Goal: Transaction & Acquisition: Purchase product/service

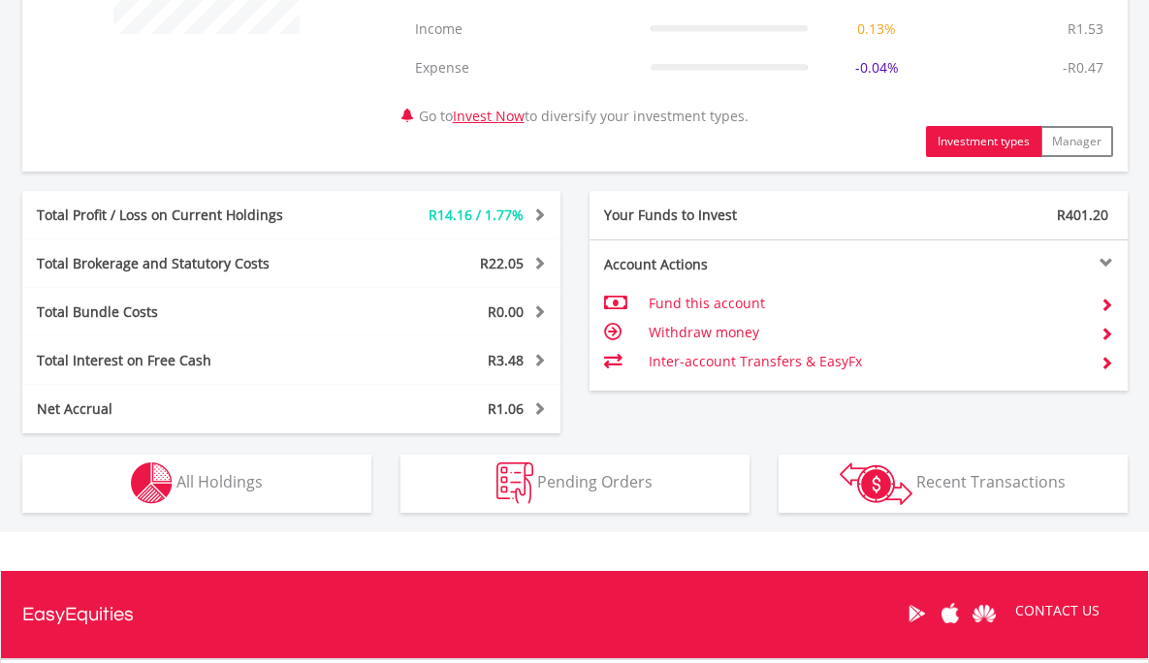
scroll to position [1005, 0]
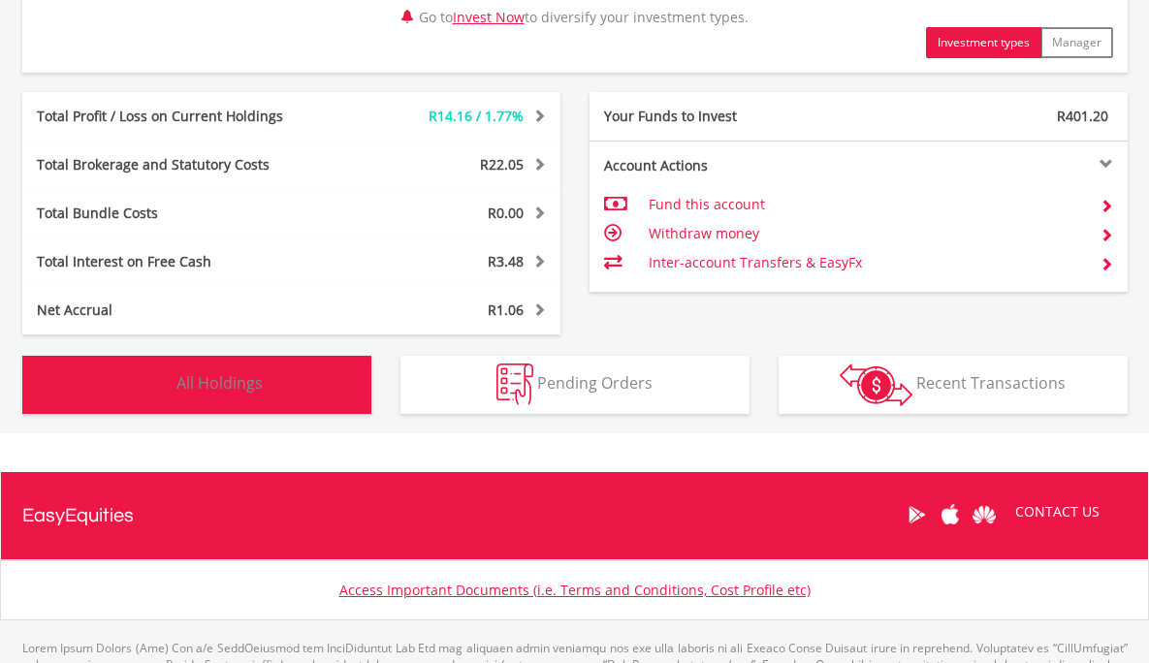
click at [214, 380] on span "All Holdings" at bounding box center [219, 382] width 86 height 21
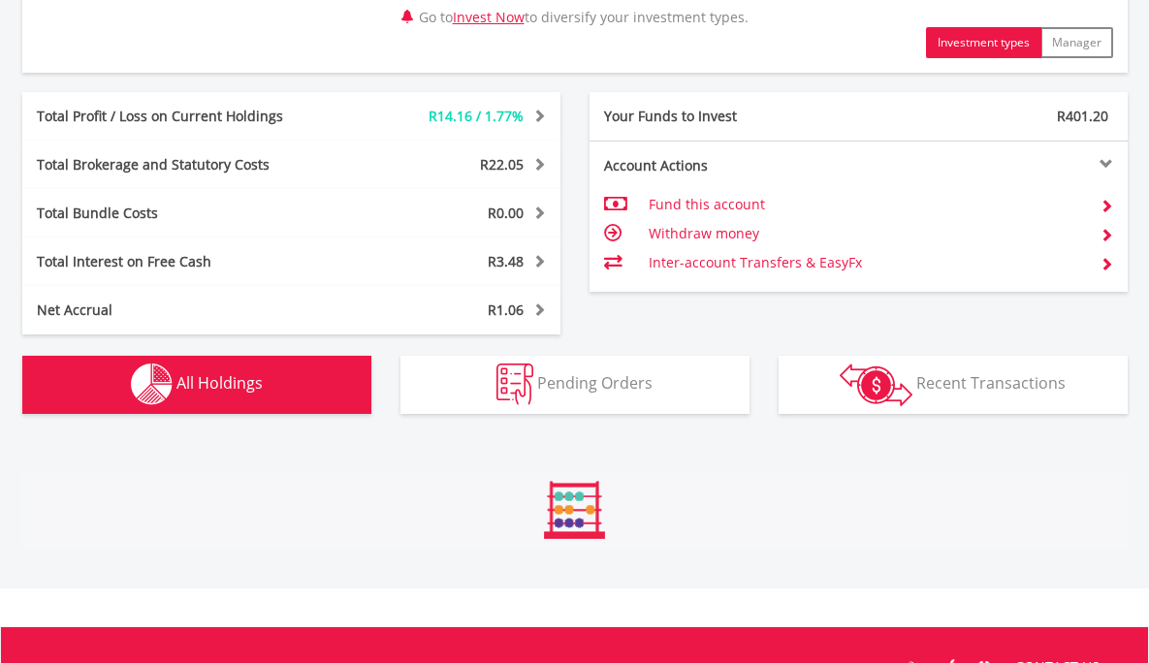
scroll to position [1476, 0]
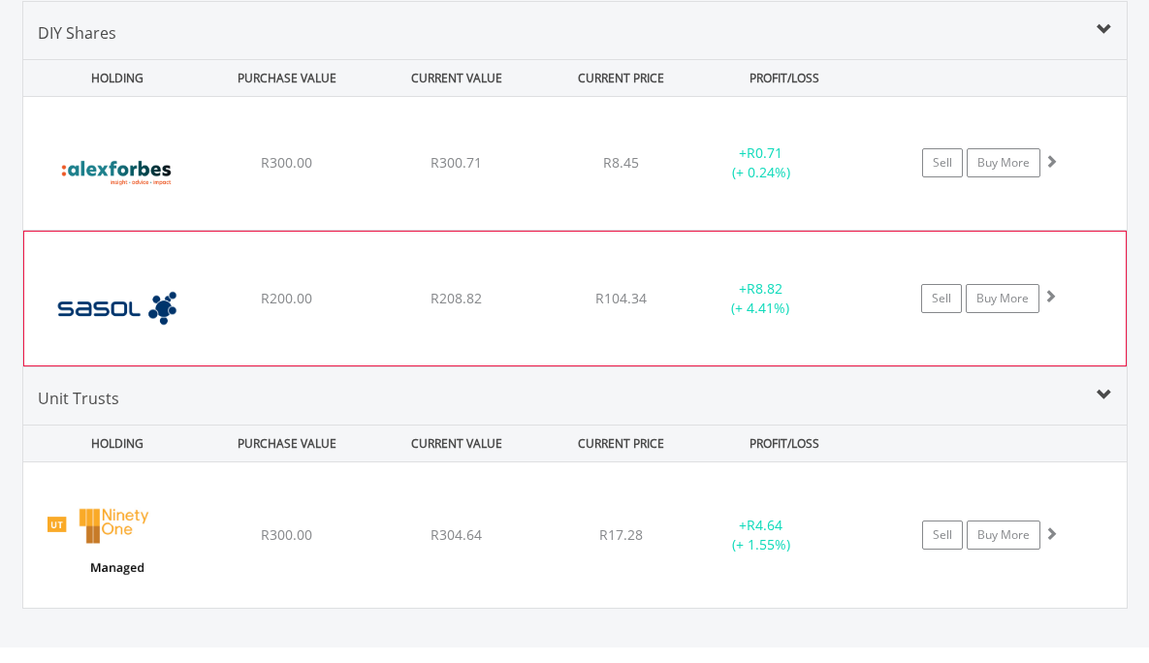
click at [212, 173] on div "R200.00" at bounding box center [287, 162] width 166 height 19
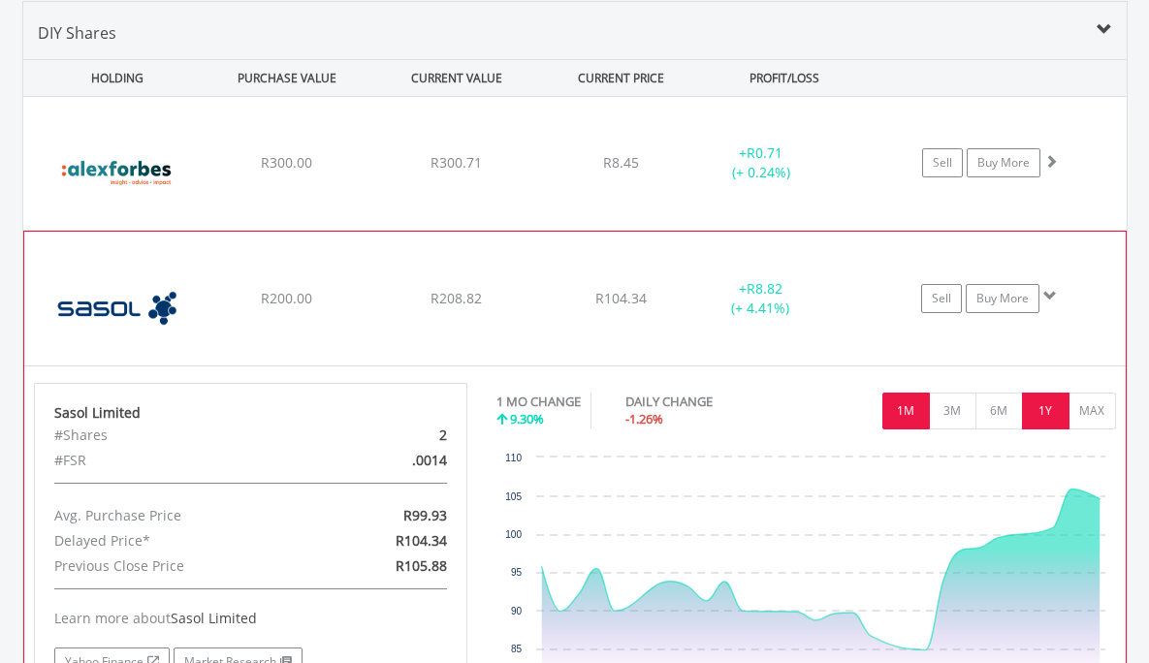
click at [1040, 405] on button "1Y" at bounding box center [1046, 411] width 48 height 37
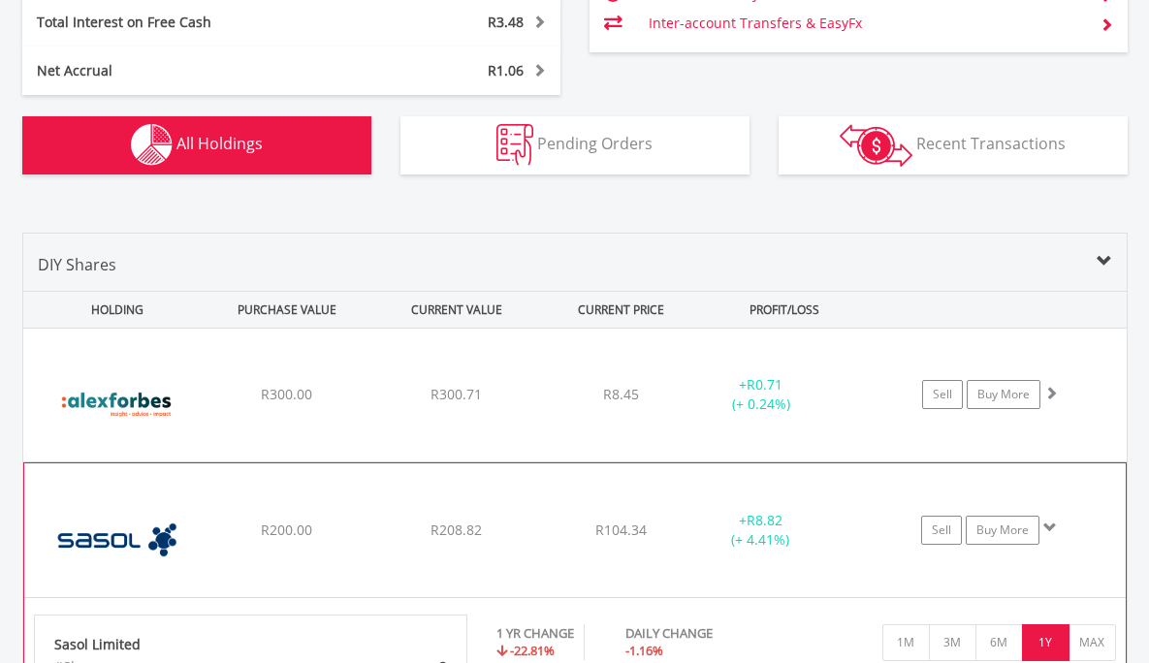
scroll to position [1204, 0]
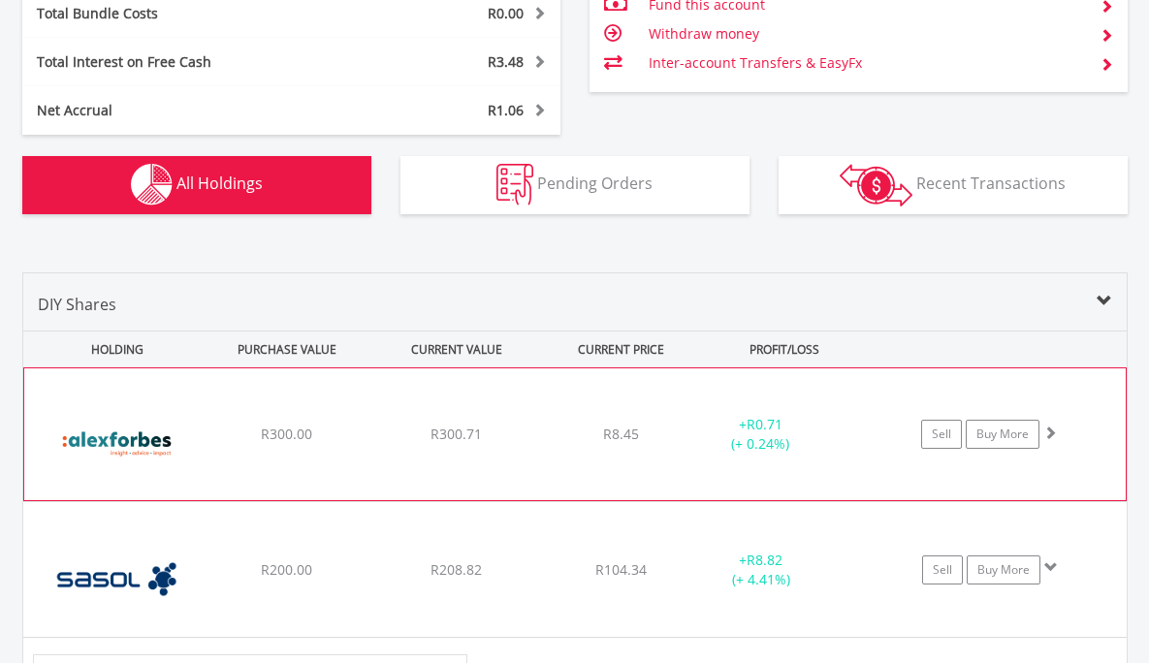
click at [255, 443] on div "R300.00" at bounding box center [287, 434] width 165 height 19
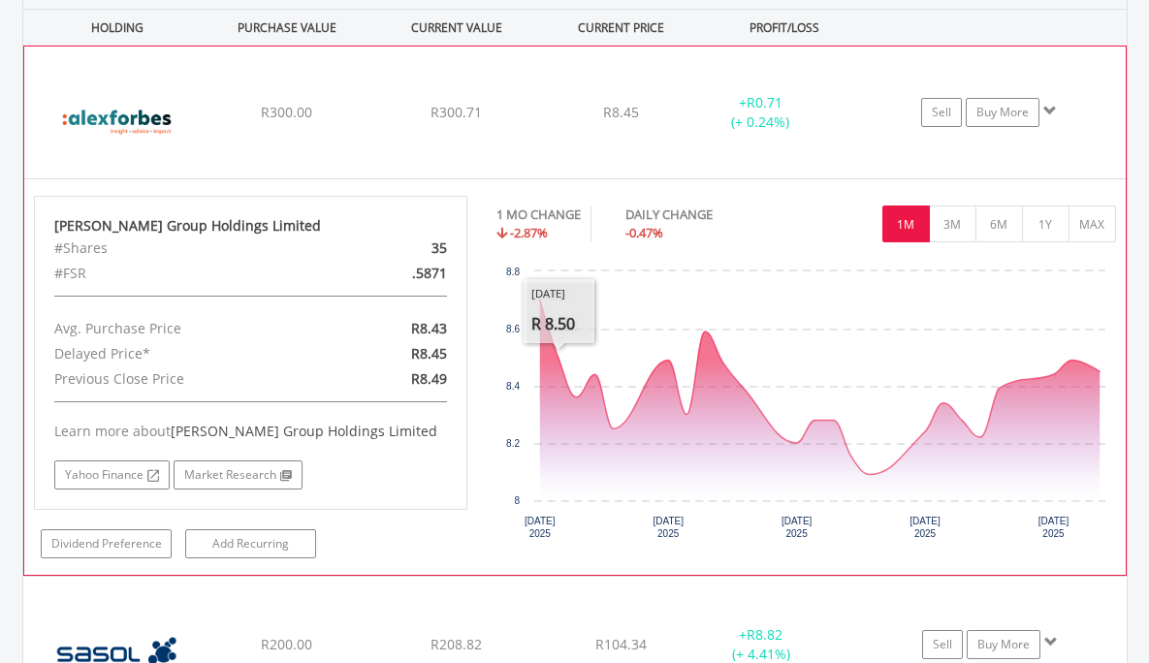
scroll to position [1527, 0]
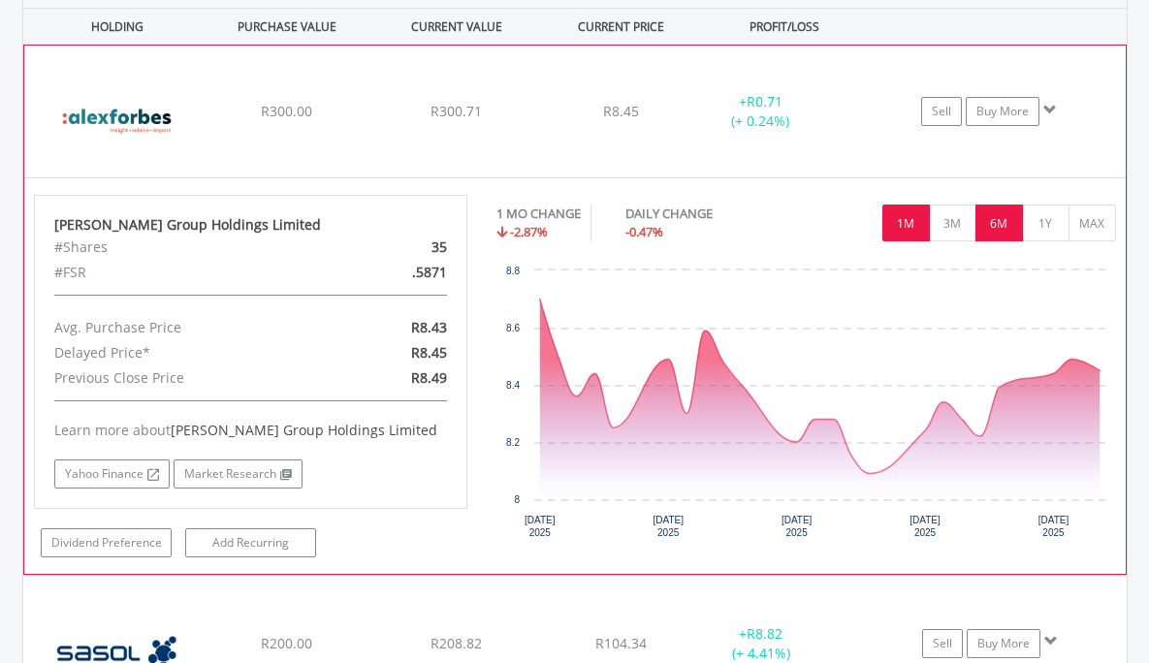
click at [1006, 219] on button "6M" at bounding box center [1000, 223] width 48 height 37
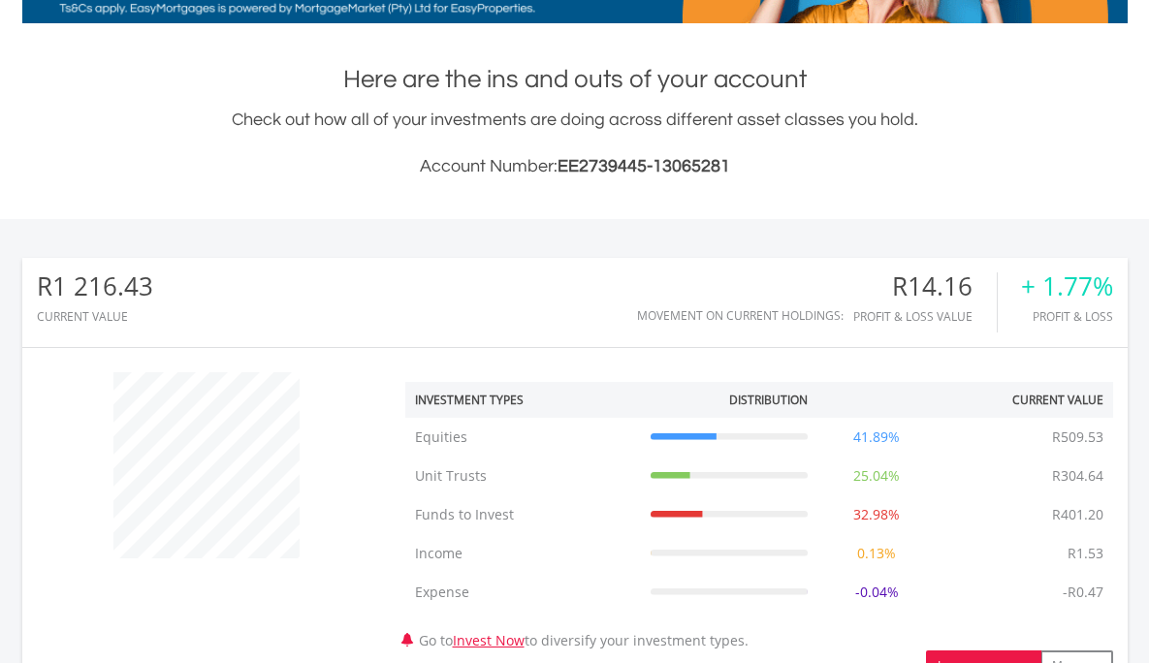
scroll to position [0, 0]
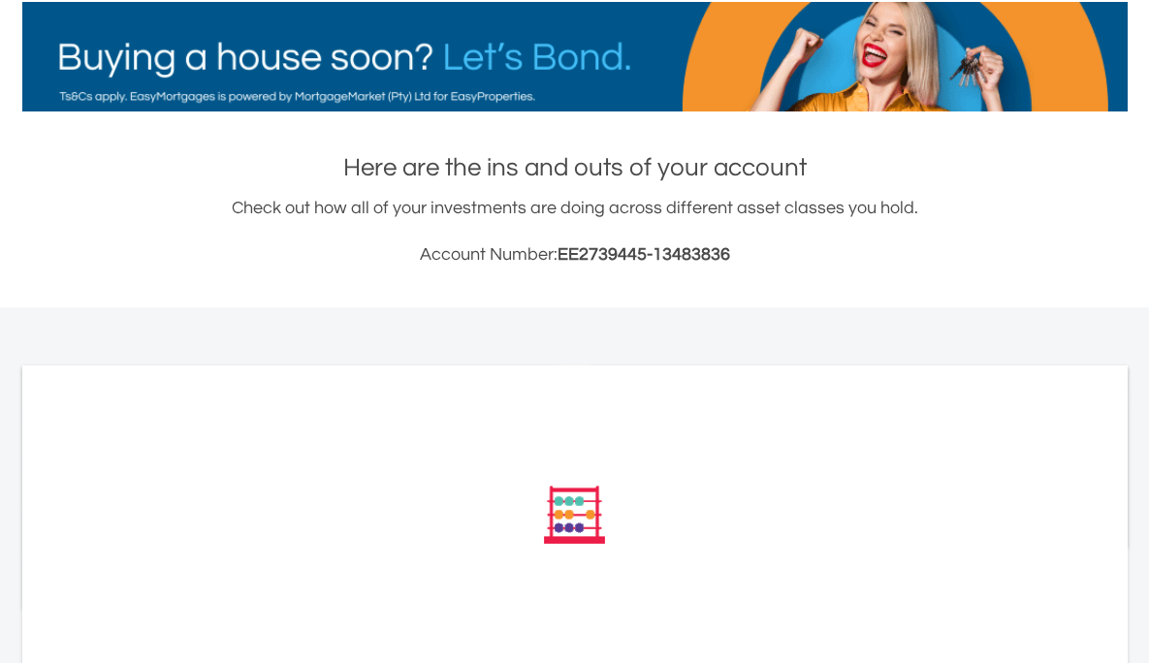
scroll to position [623, 0]
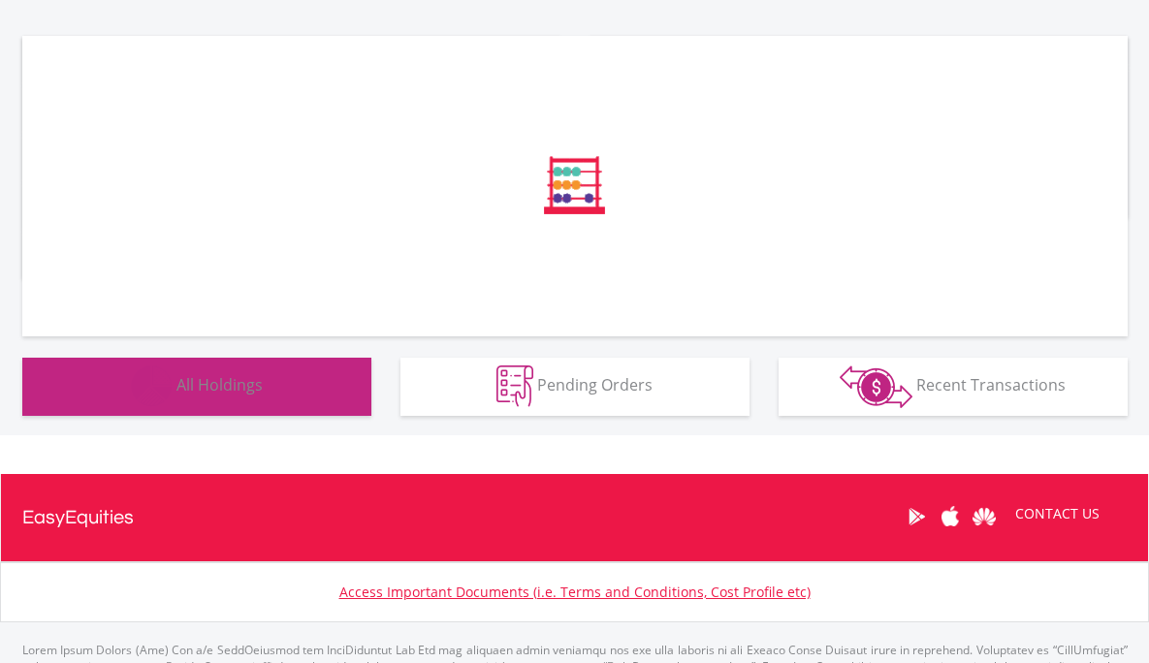
click at [261, 364] on button "Holdings All Holdings" at bounding box center [196, 387] width 349 height 58
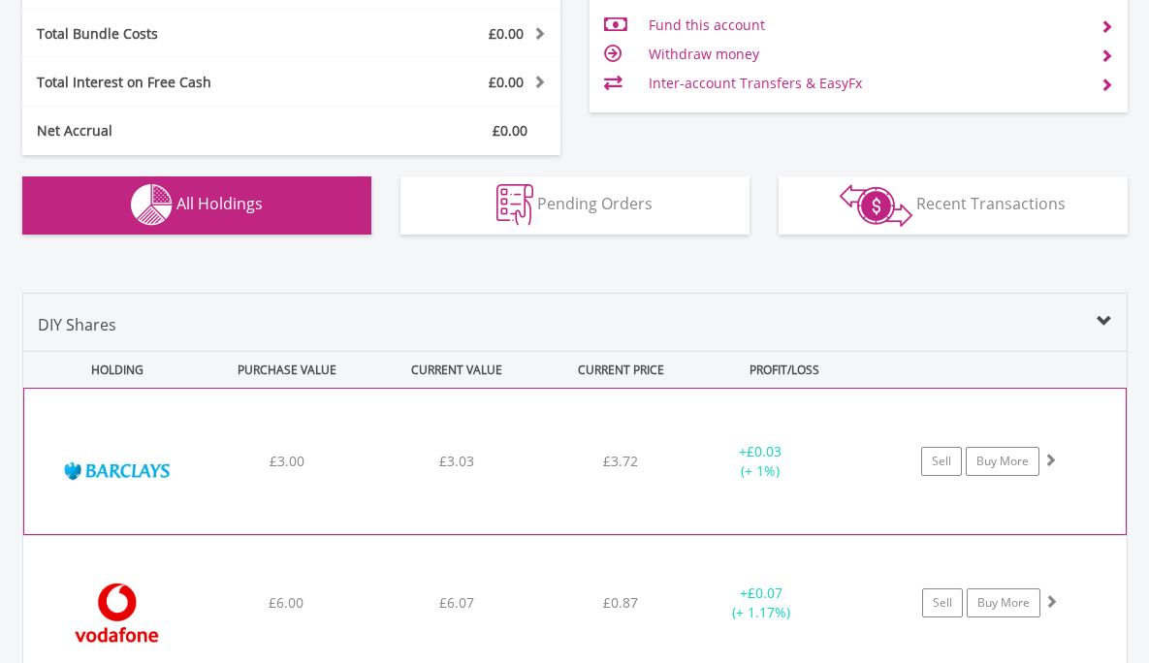
scroll to position [1068, 0]
click at [324, 475] on div "﻿ Barclays PLC £3.00 £3.03 £3.72 + £0.03 (+ 1%) Sell Buy More" at bounding box center [575, 461] width 1102 height 145
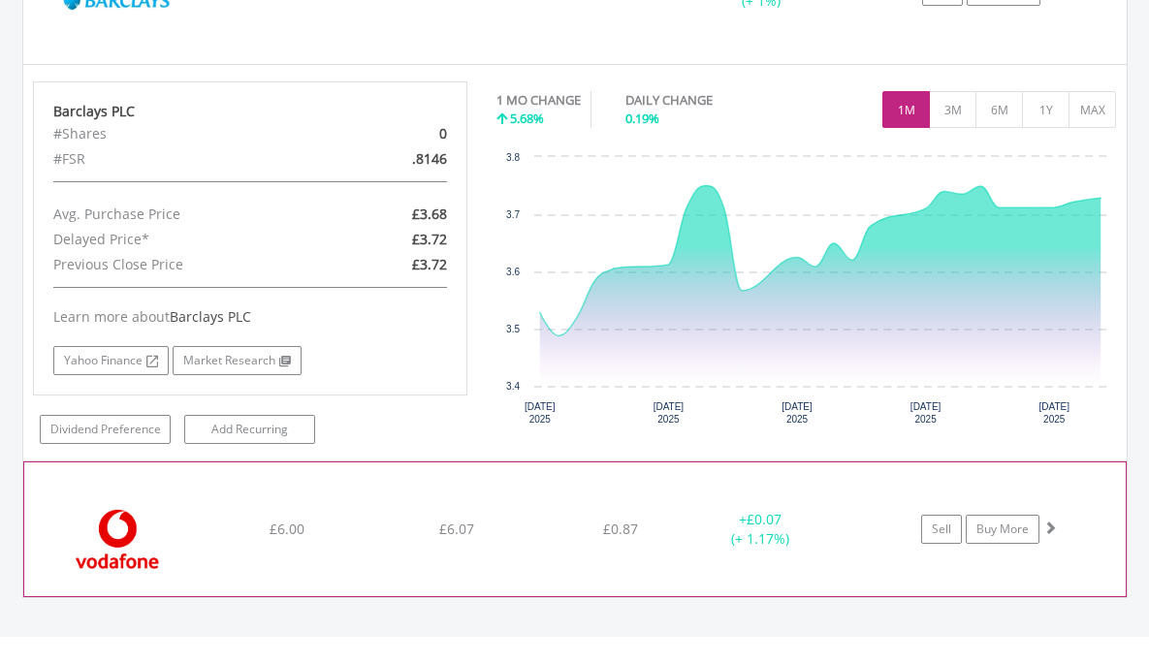
scroll to position [1541, 0]
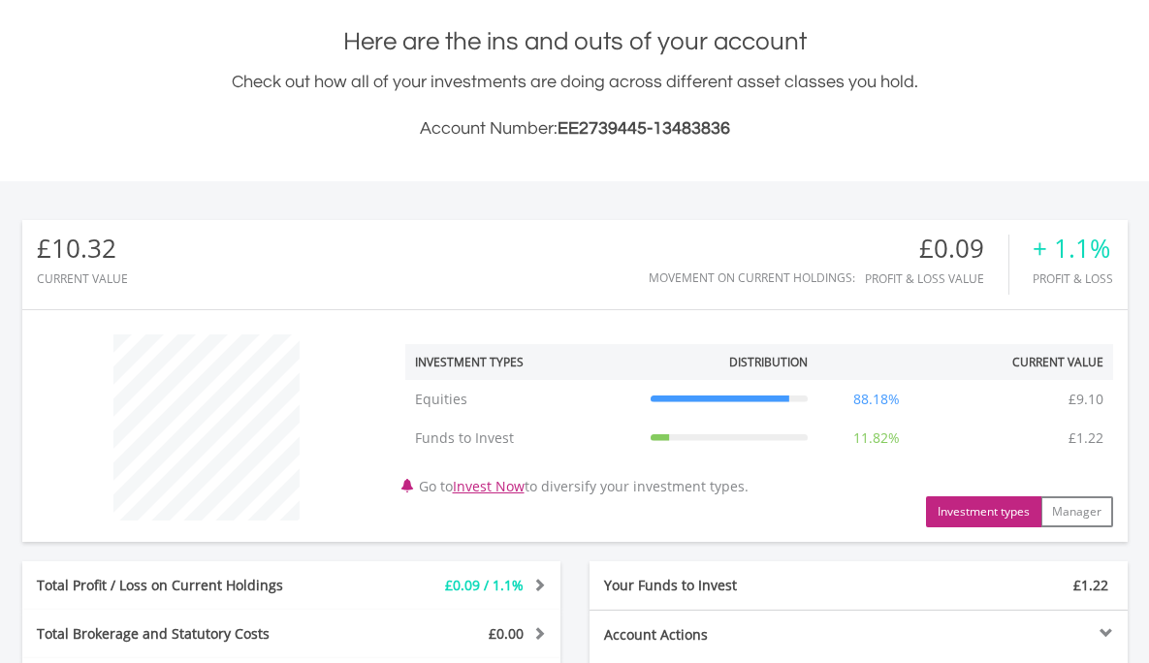
scroll to position [0, 0]
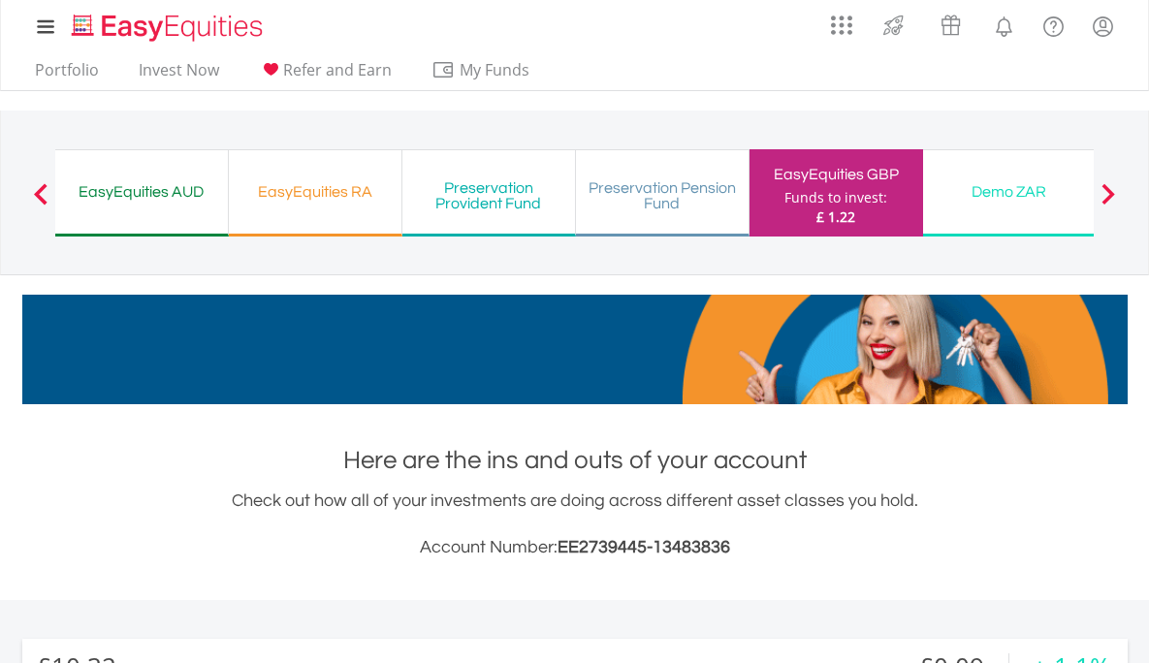
click at [43, 190] on span at bounding box center [41, 193] width 14 height 21
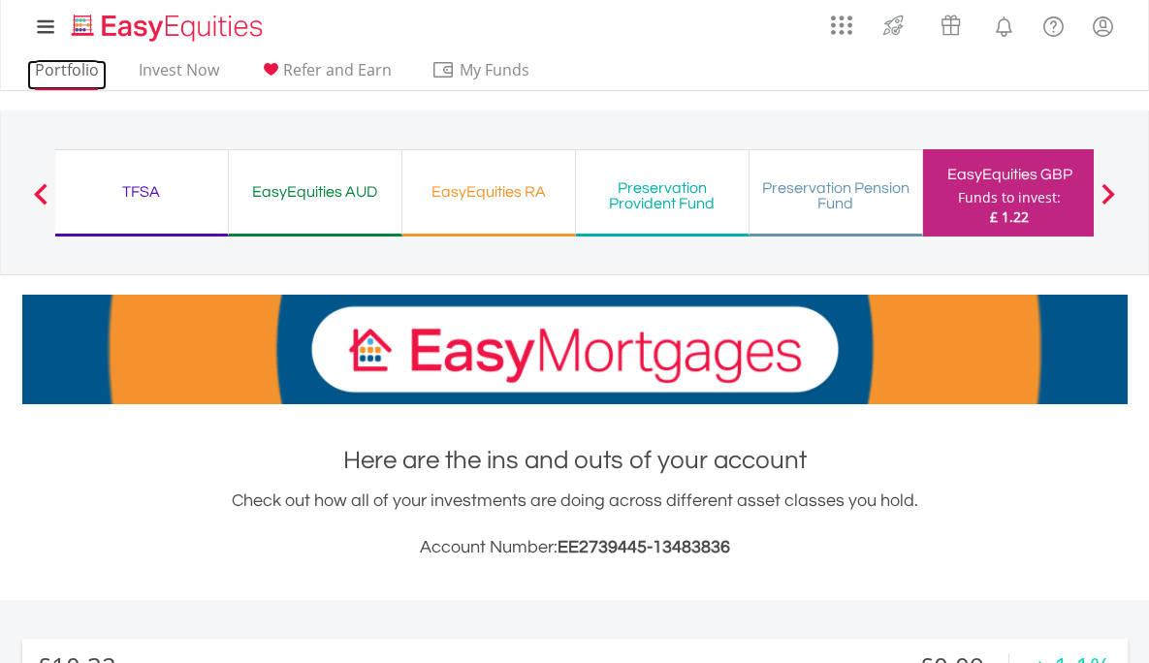
click at [57, 67] on link "Portfolio" at bounding box center [67, 75] width 80 height 30
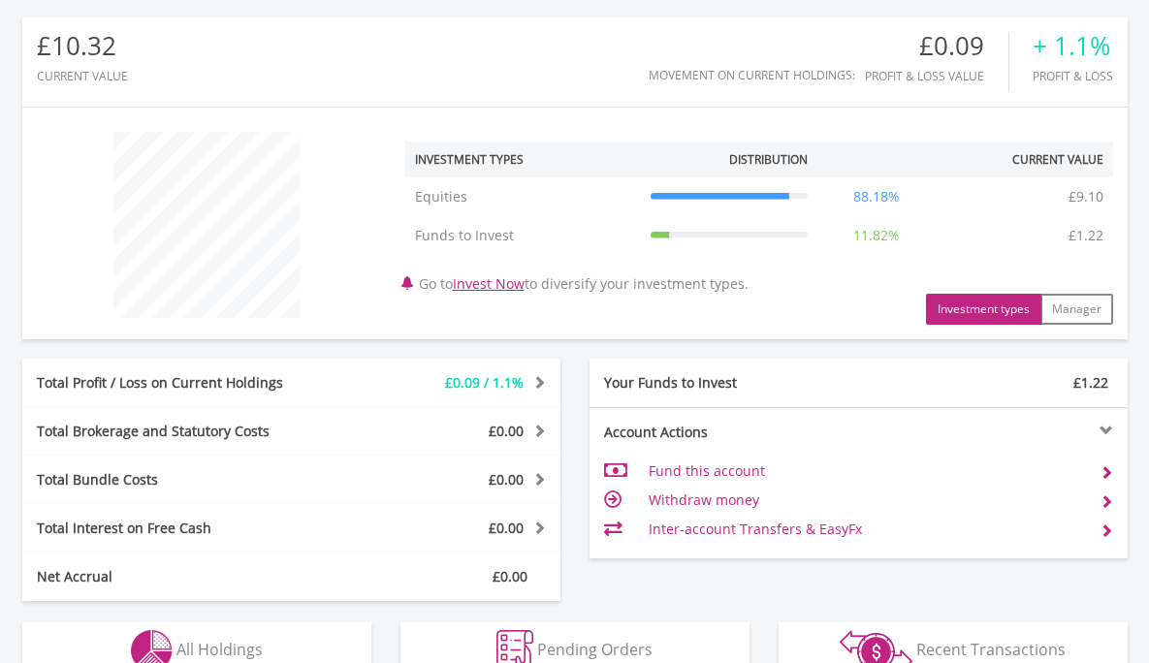
scroll to position [894, 0]
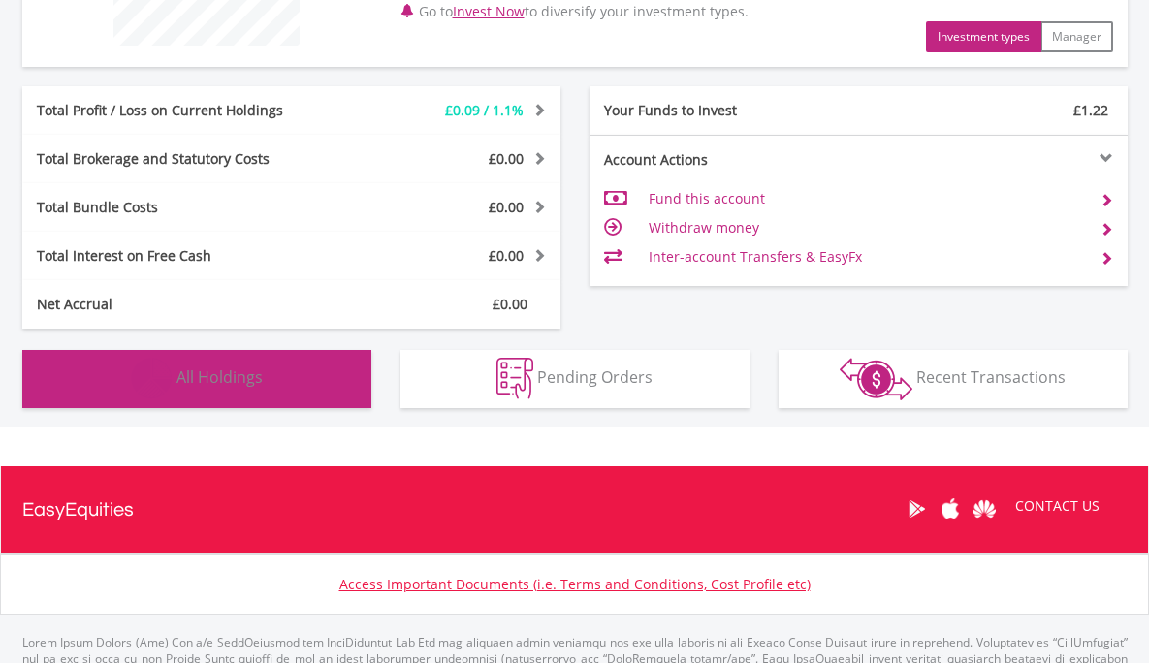
click at [255, 367] on span "All Holdings" at bounding box center [219, 377] width 86 height 21
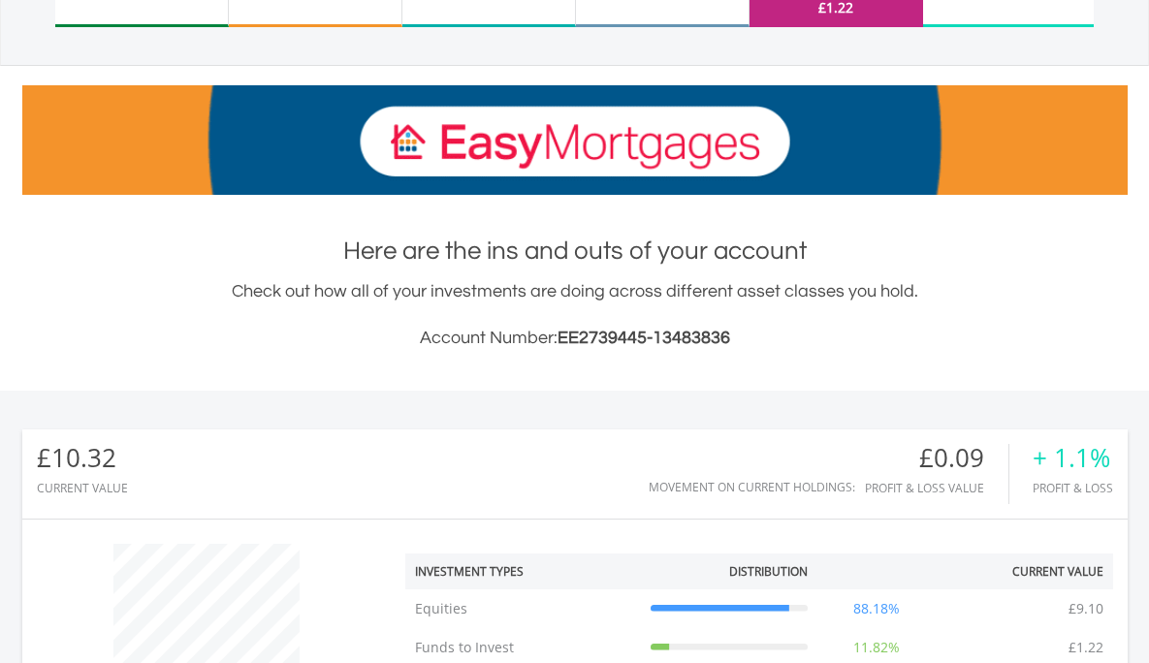
scroll to position [0, 0]
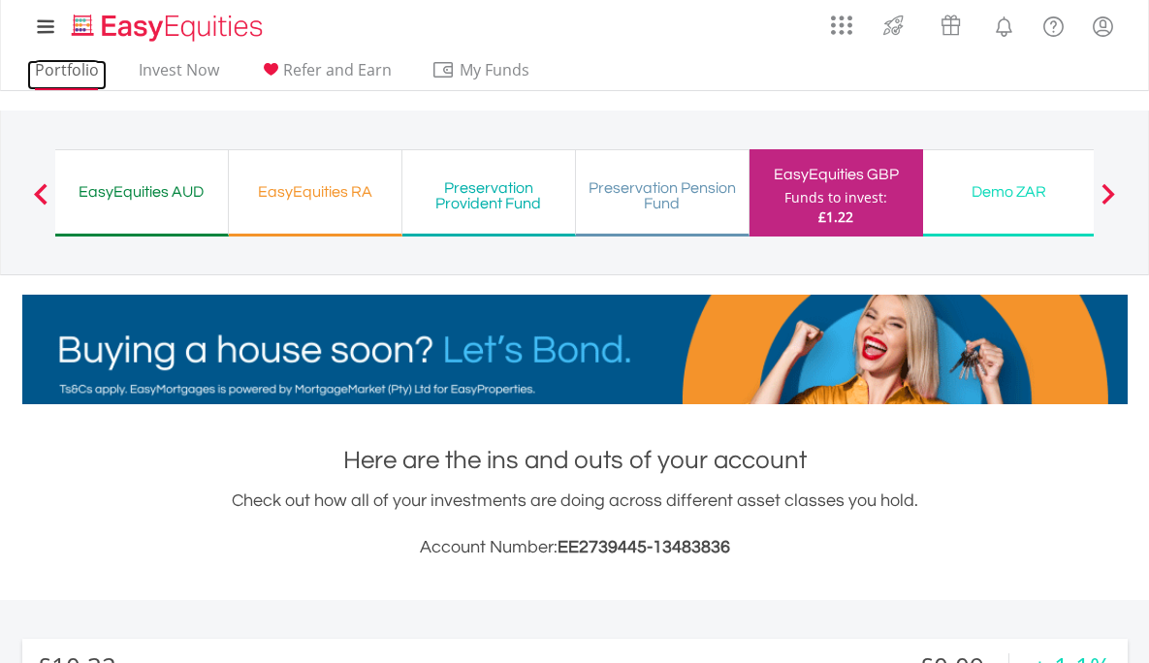
click at [66, 73] on link "Portfolio" at bounding box center [67, 75] width 80 height 30
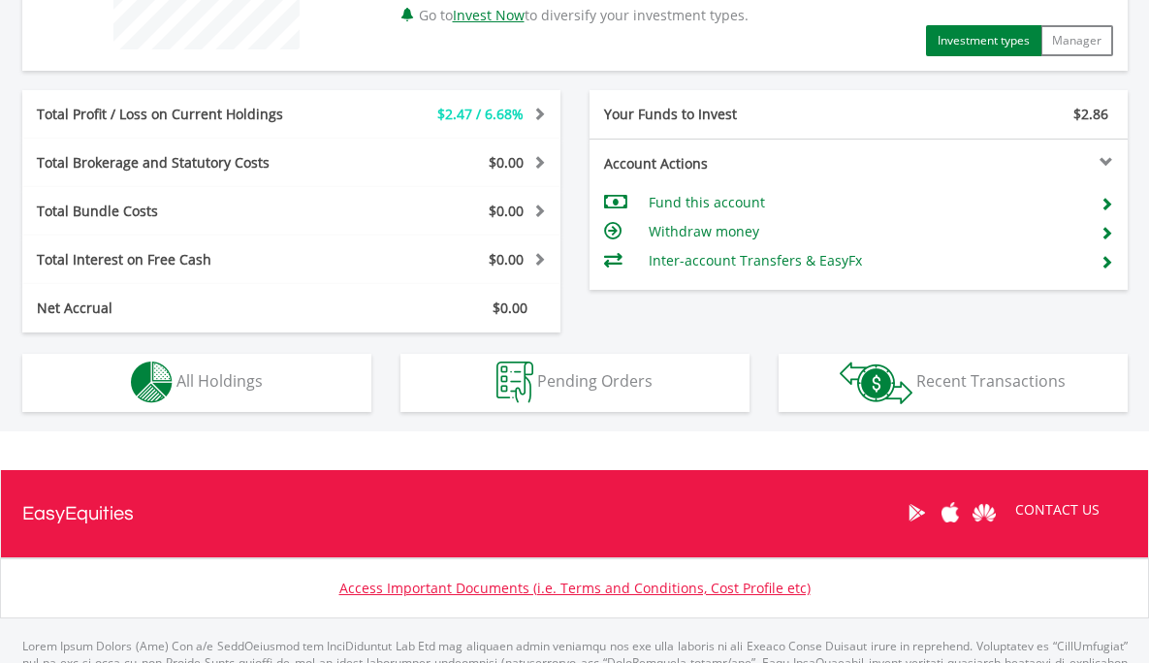
scroll to position [186, 368]
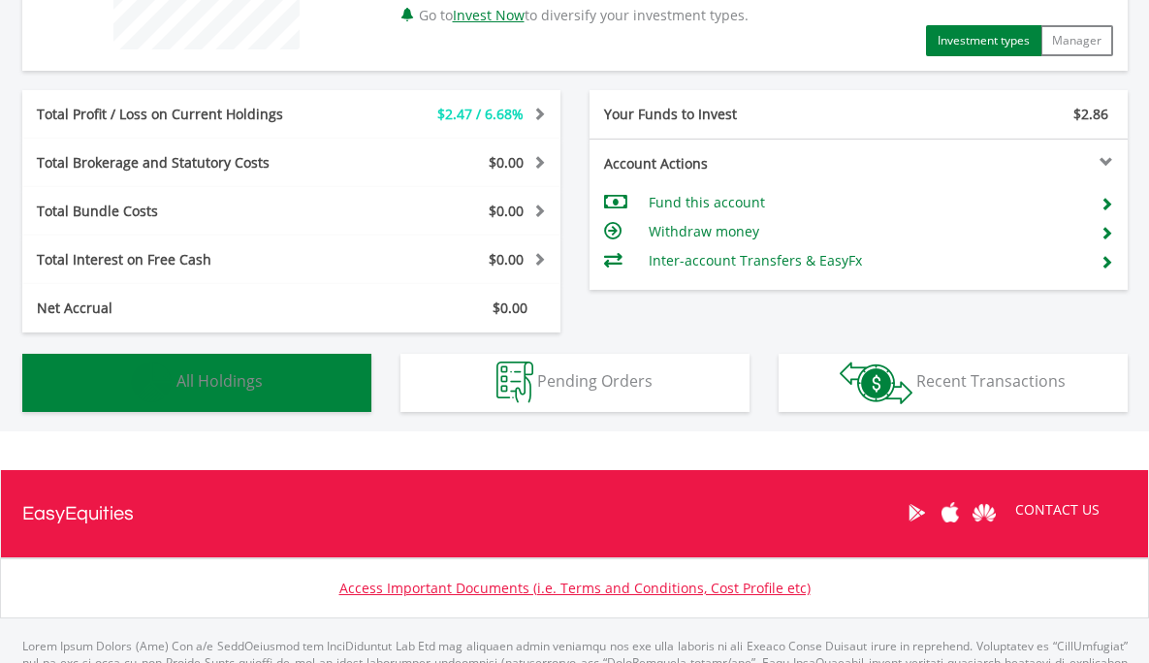
click at [231, 366] on button "Holdings All Holdings" at bounding box center [196, 383] width 349 height 58
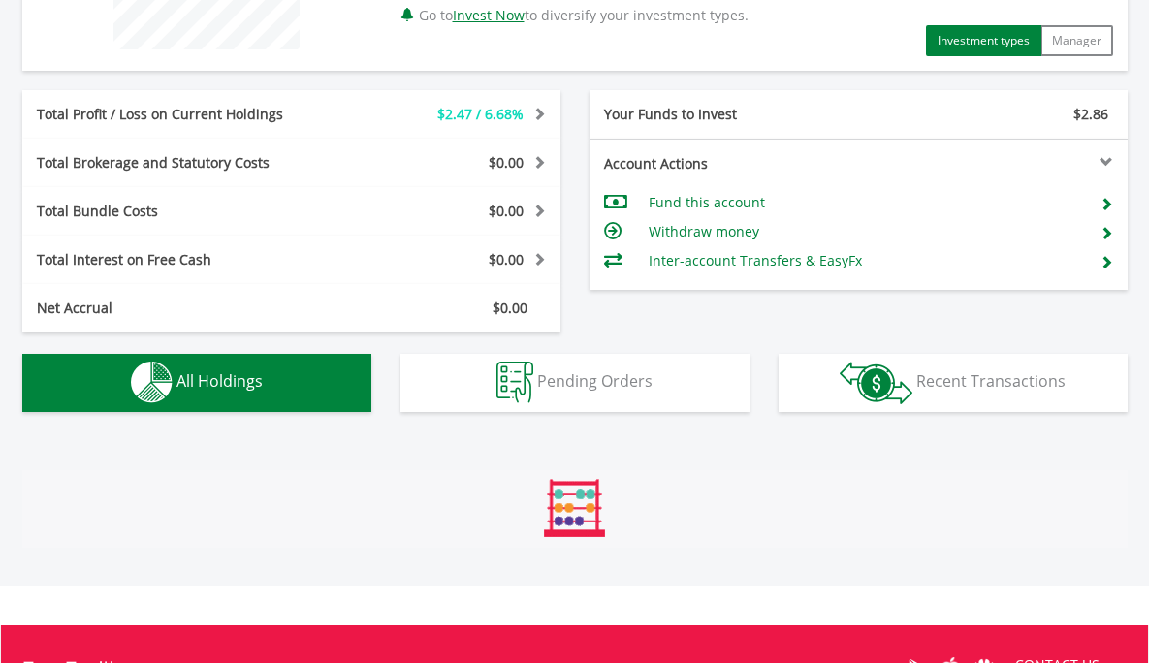
scroll to position [1297, 0]
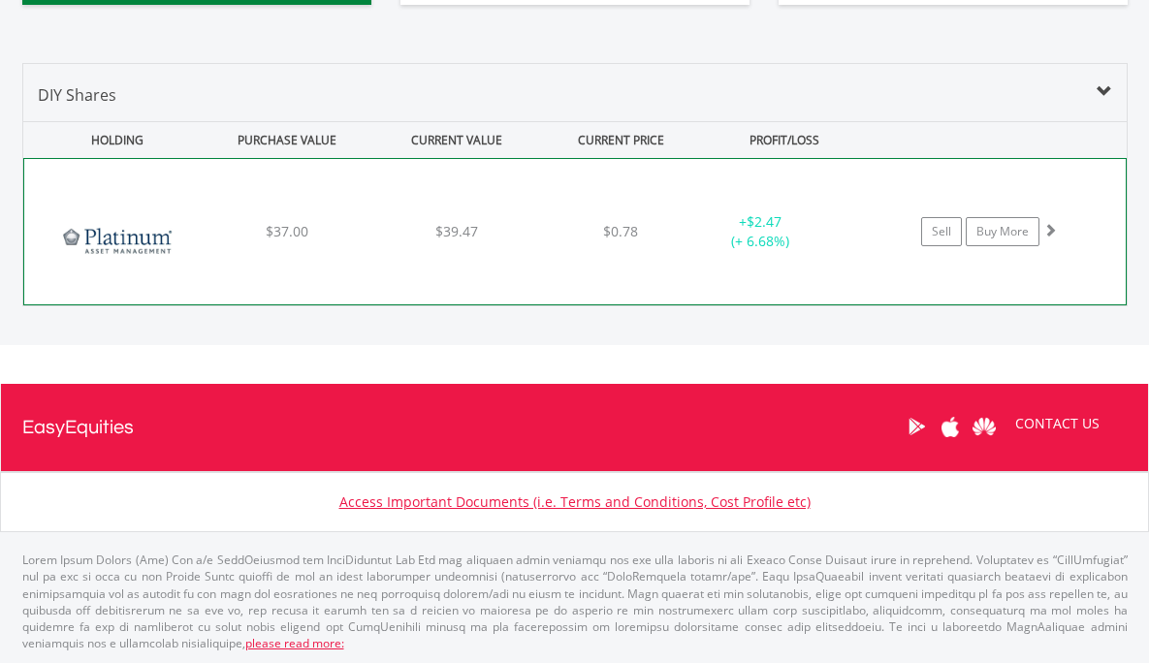
click at [421, 209] on div "﻿ Platinum Asset $37.00 $39.47 $0.78 + $2.47 (+ 6.68%) Sell Buy More" at bounding box center [575, 231] width 1102 height 145
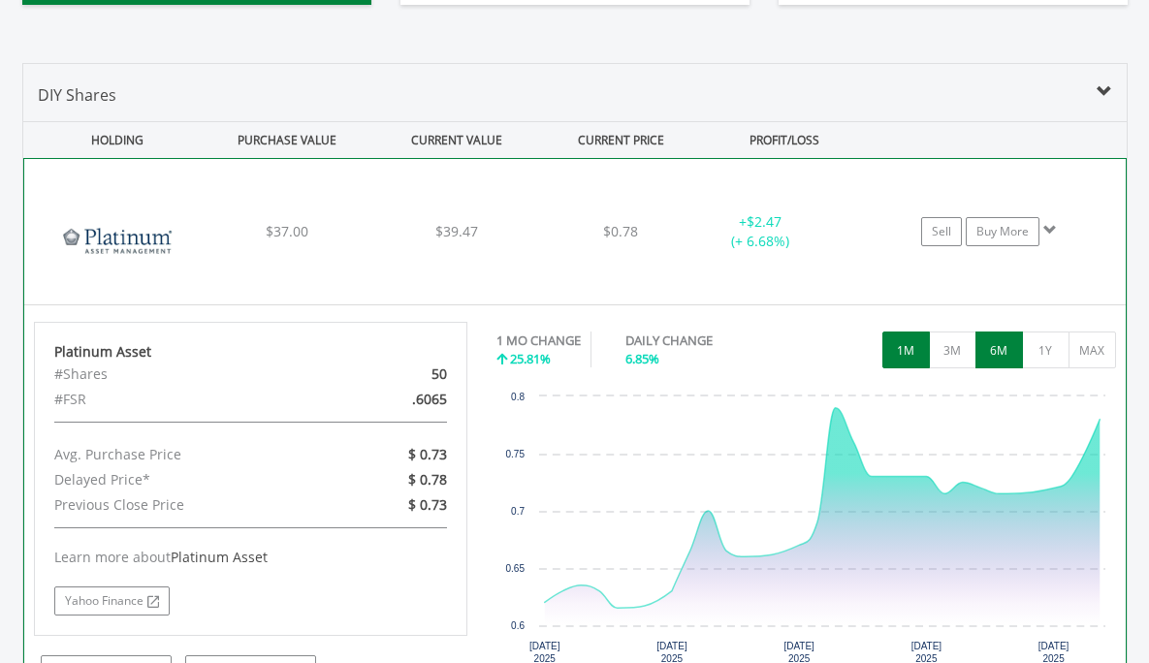
click at [1000, 348] on button "6M" at bounding box center [1000, 350] width 48 height 37
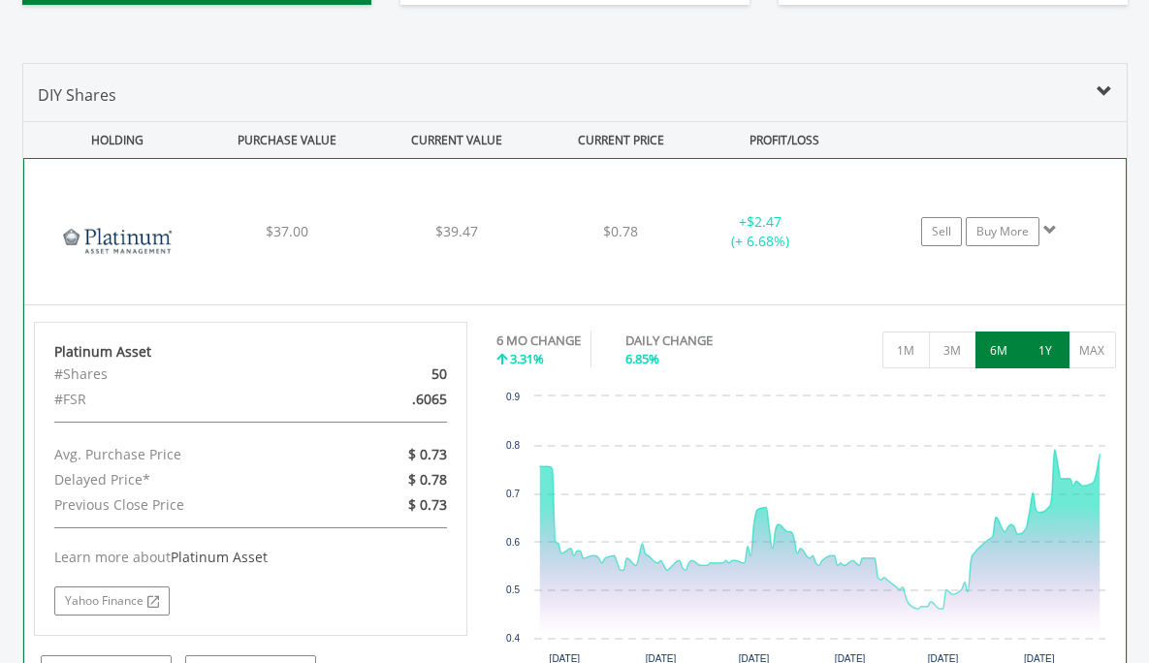
click at [1037, 351] on button "1Y" at bounding box center [1046, 350] width 48 height 37
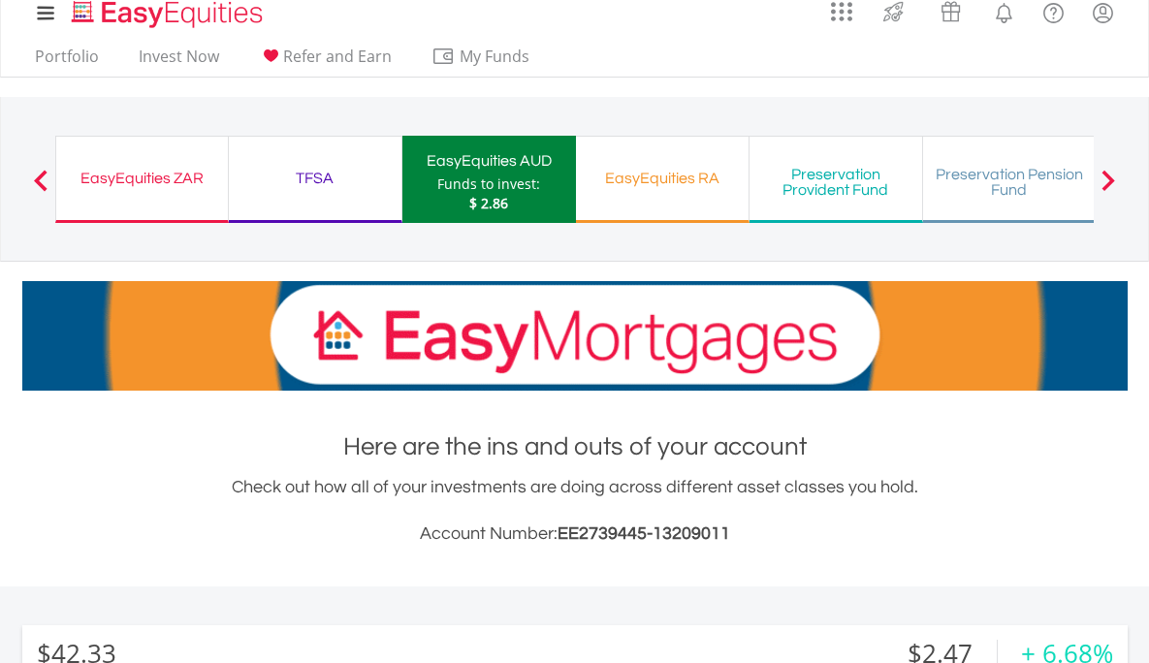
scroll to position [0, 0]
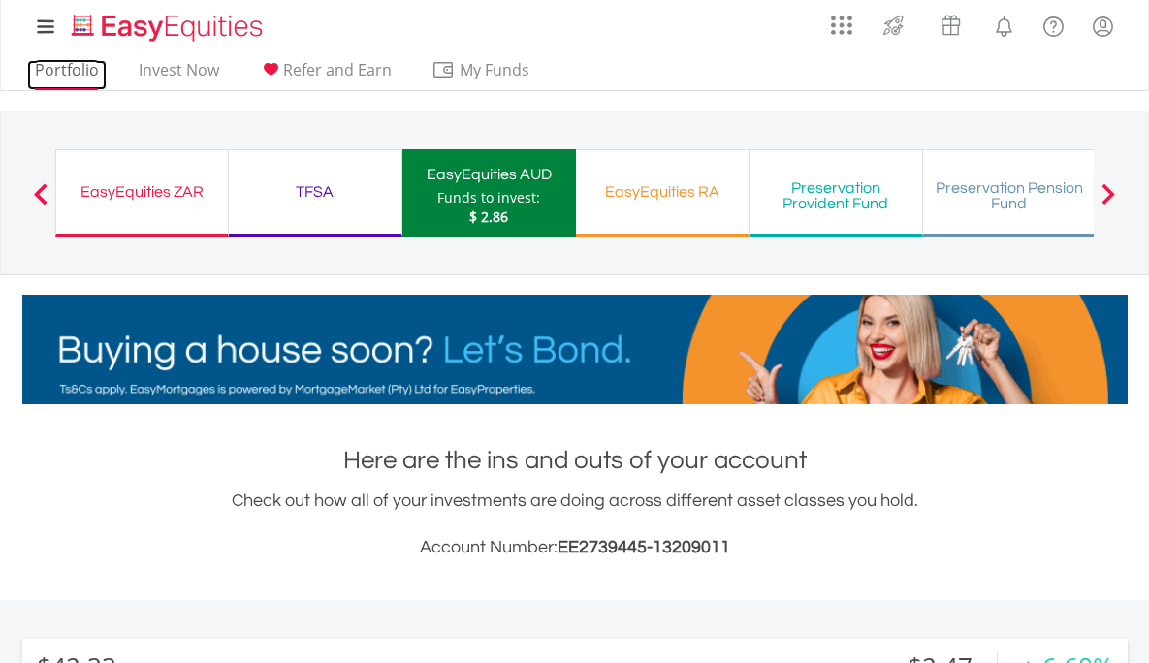
click at [70, 74] on link "Portfolio" at bounding box center [67, 75] width 80 height 30
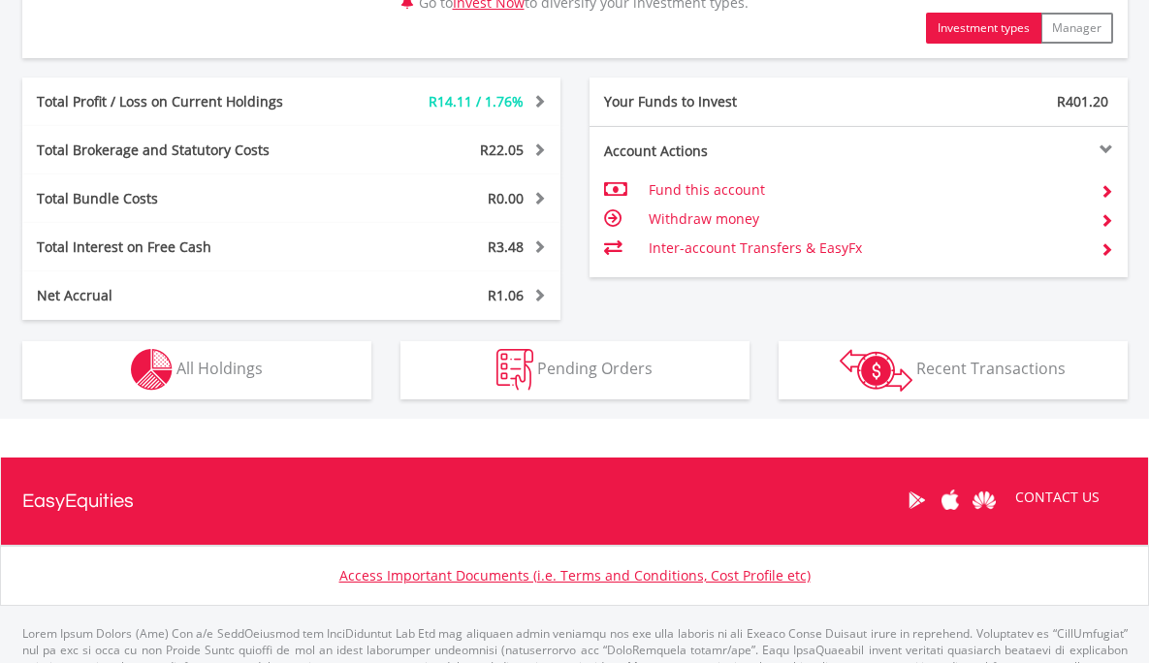
scroll to position [1093, 0]
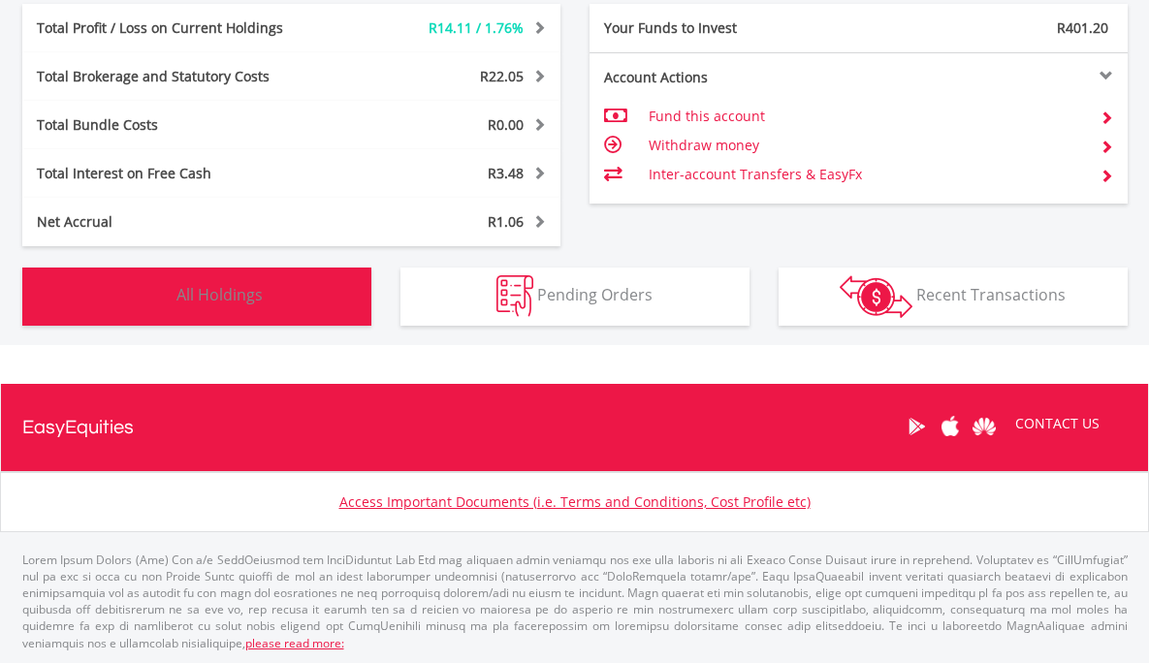
click at [224, 292] on span "All Holdings" at bounding box center [219, 294] width 86 height 21
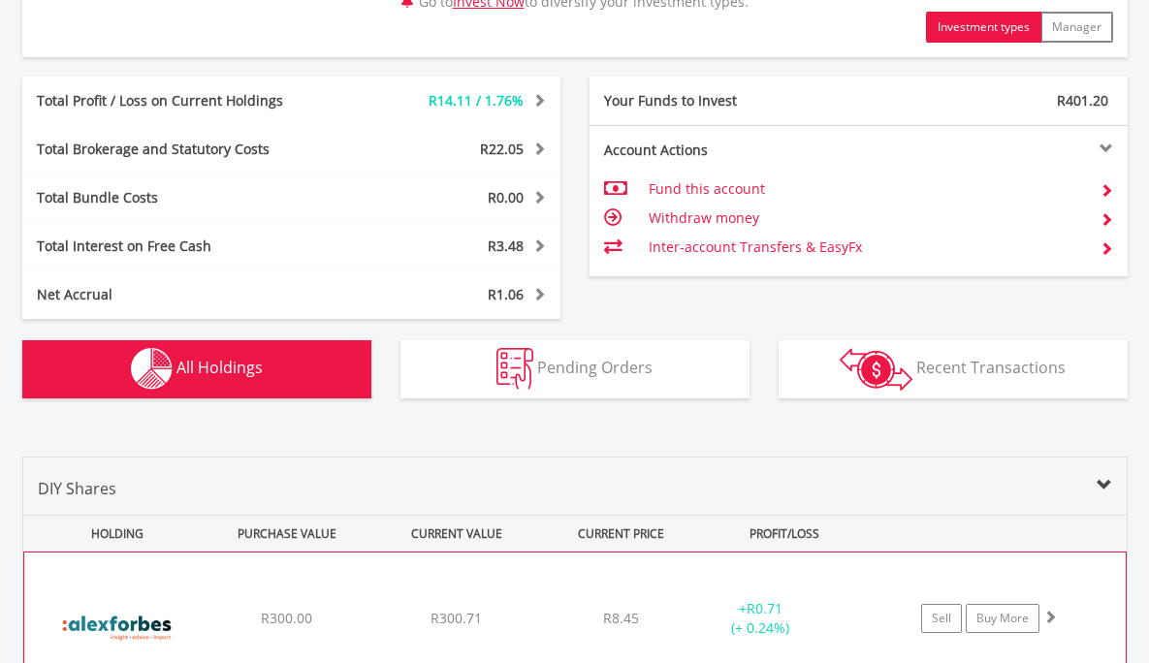
scroll to position [1311, 0]
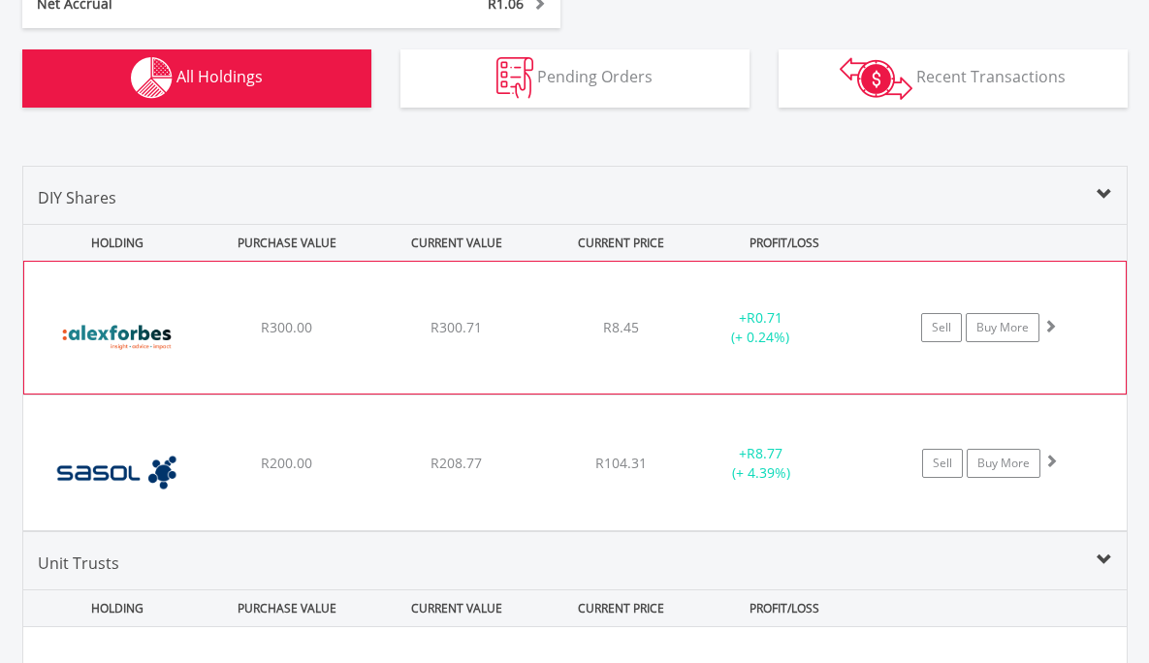
click at [336, 339] on div "﻿ [PERSON_NAME] Group Holdings Limited R300.00 R300.71 R8.45 + R0.71 (+ 0.24%) …" at bounding box center [575, 328] width 1102 height 132
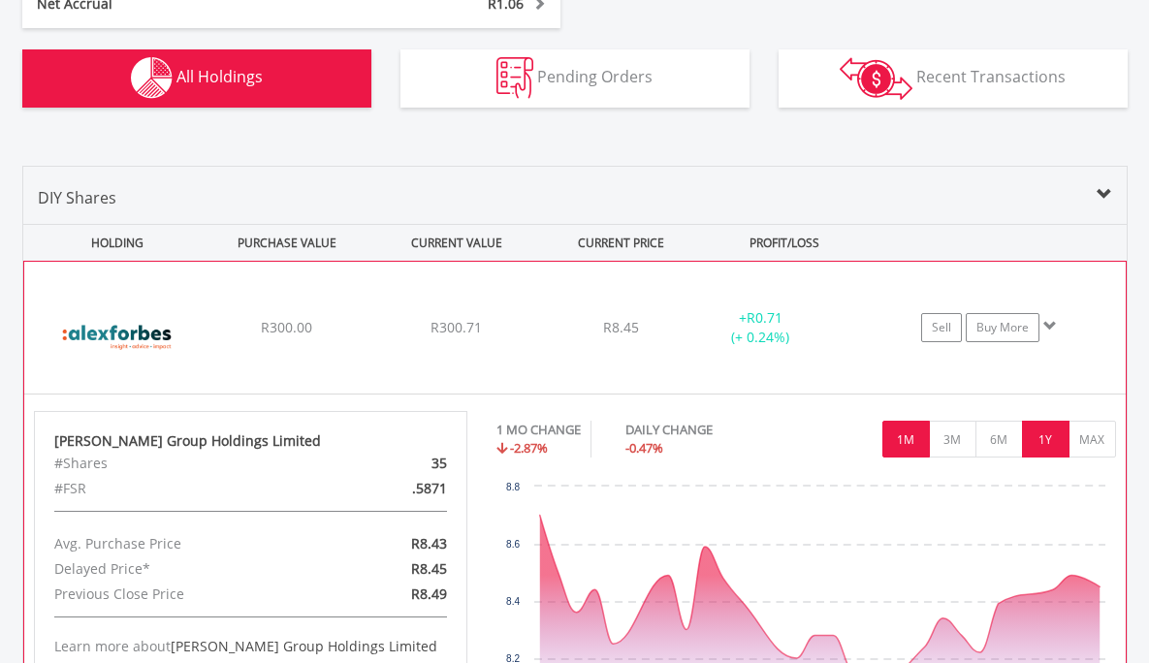
click at [1040, 442] on button "1Y" at bounding box center [1046, 439] width 48 height 37
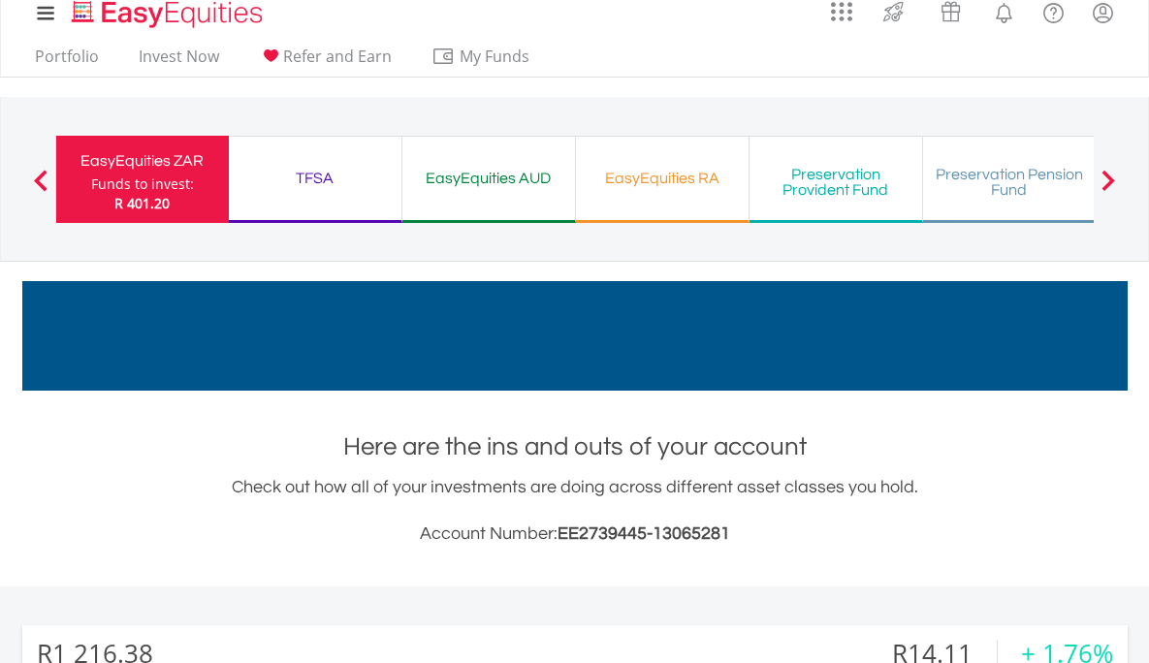
scroll to position [15, 0]
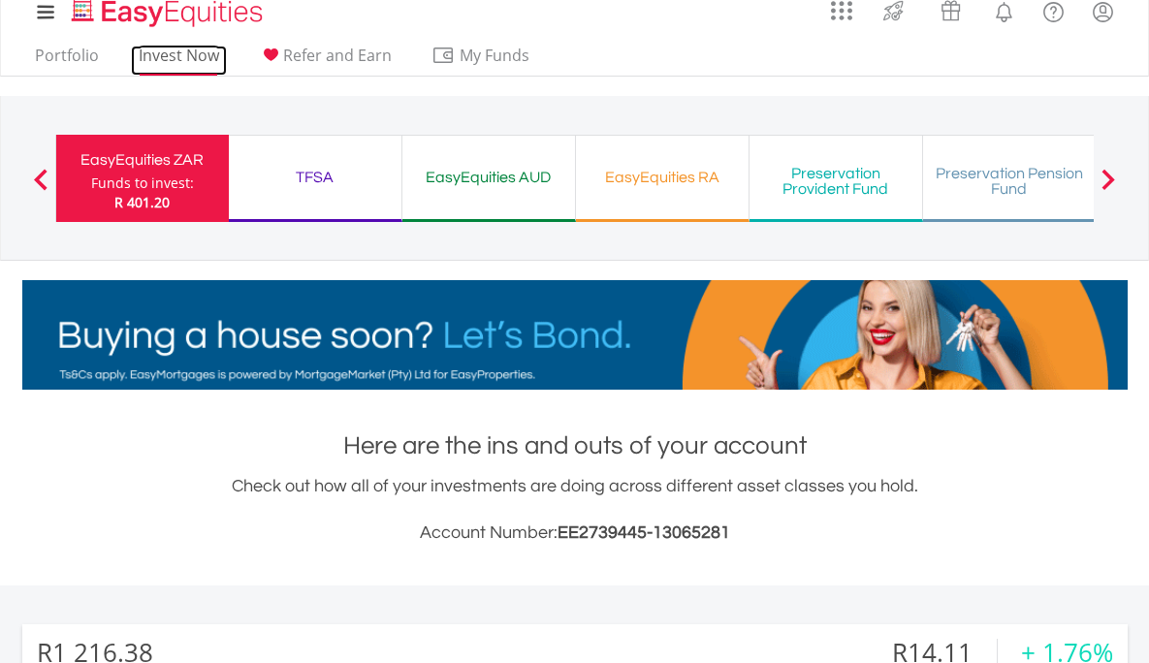
click at [187, 61] on link "Invest Now" at bounding box center [179, 61] width 96 height 30
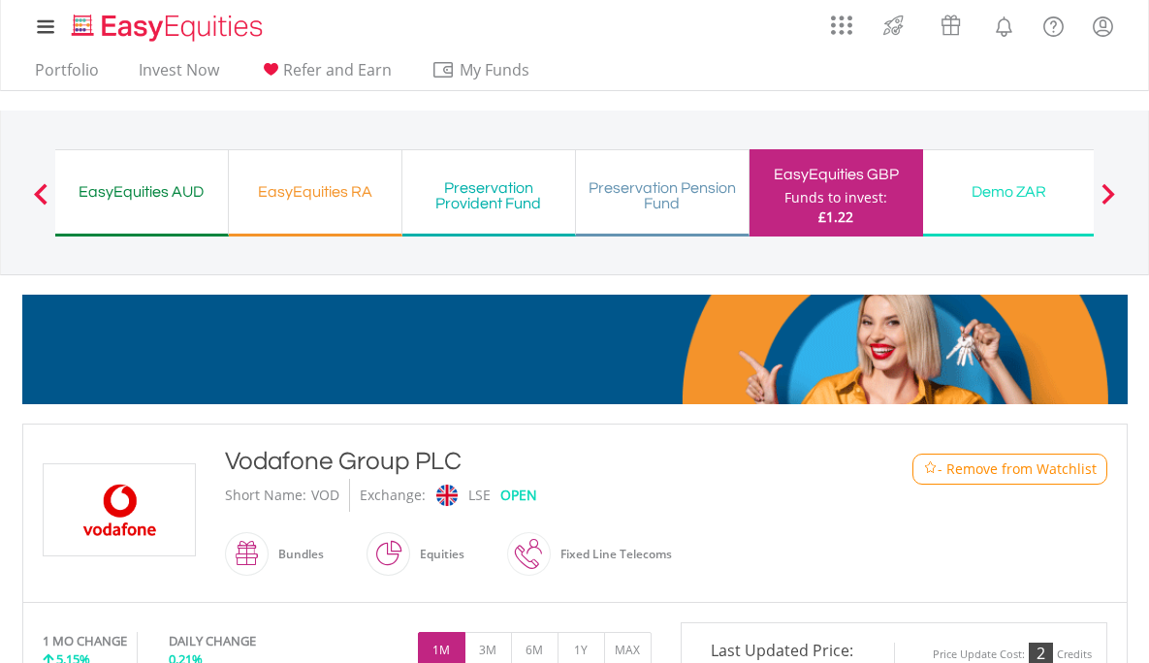
click at [147, 181] on div "EasyEquities AUD" at bounding box center [141, 191] width 149 height 27
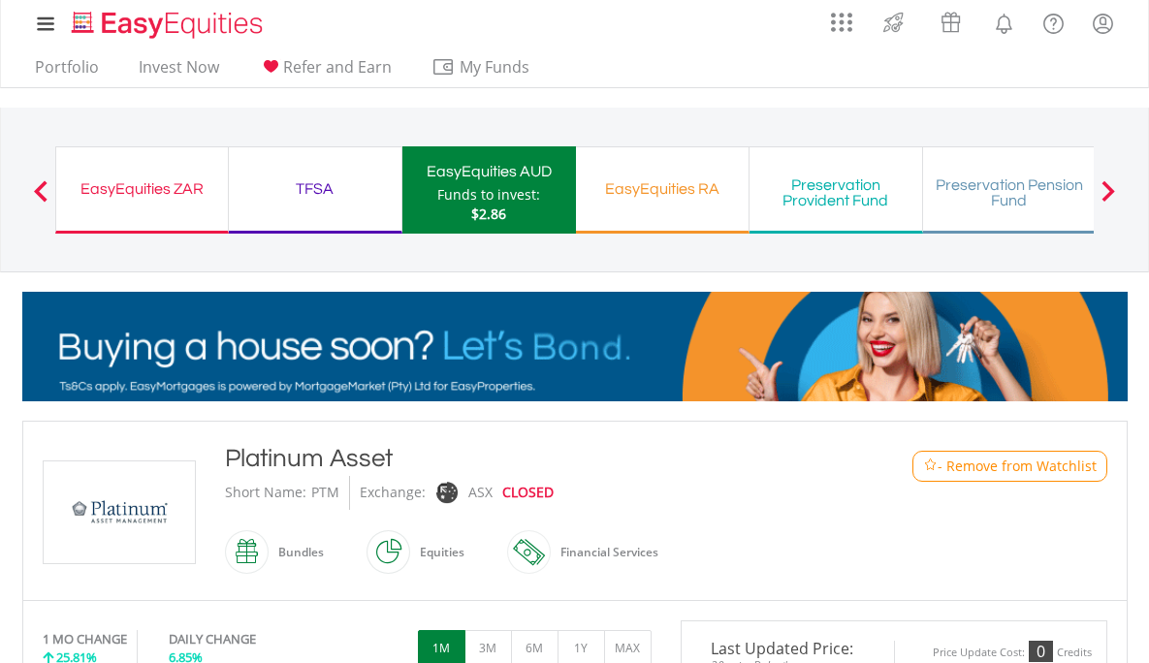
scroll to position [4, 0]
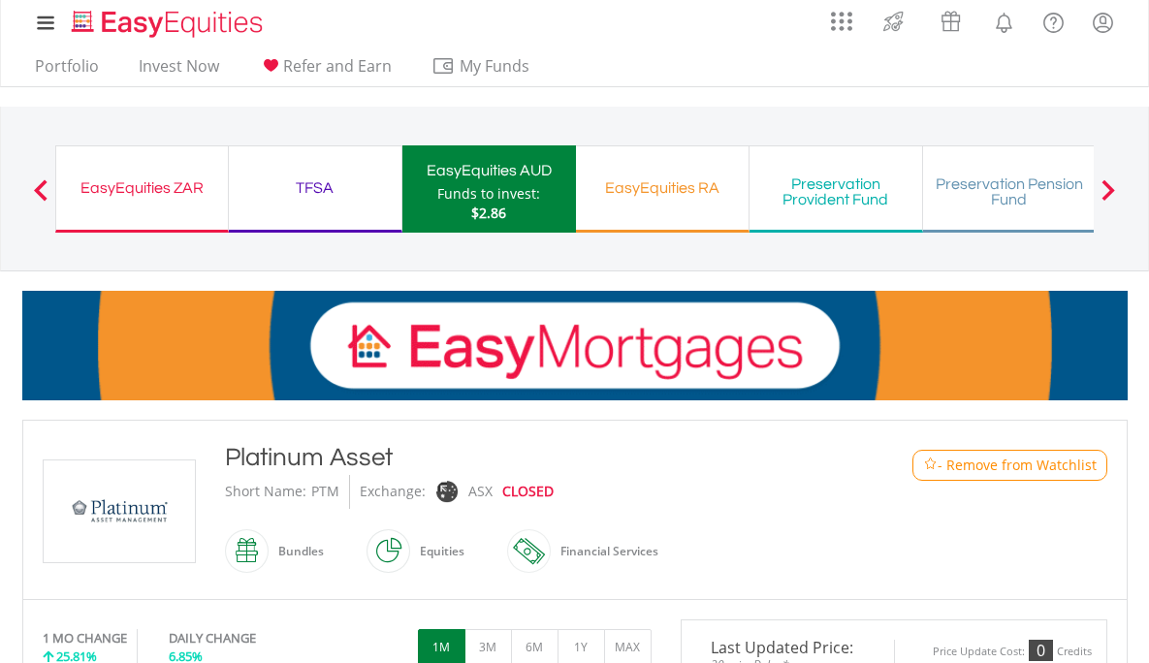
click at [137, 486] on img at bounding box center [119, 512] width 145 height 102
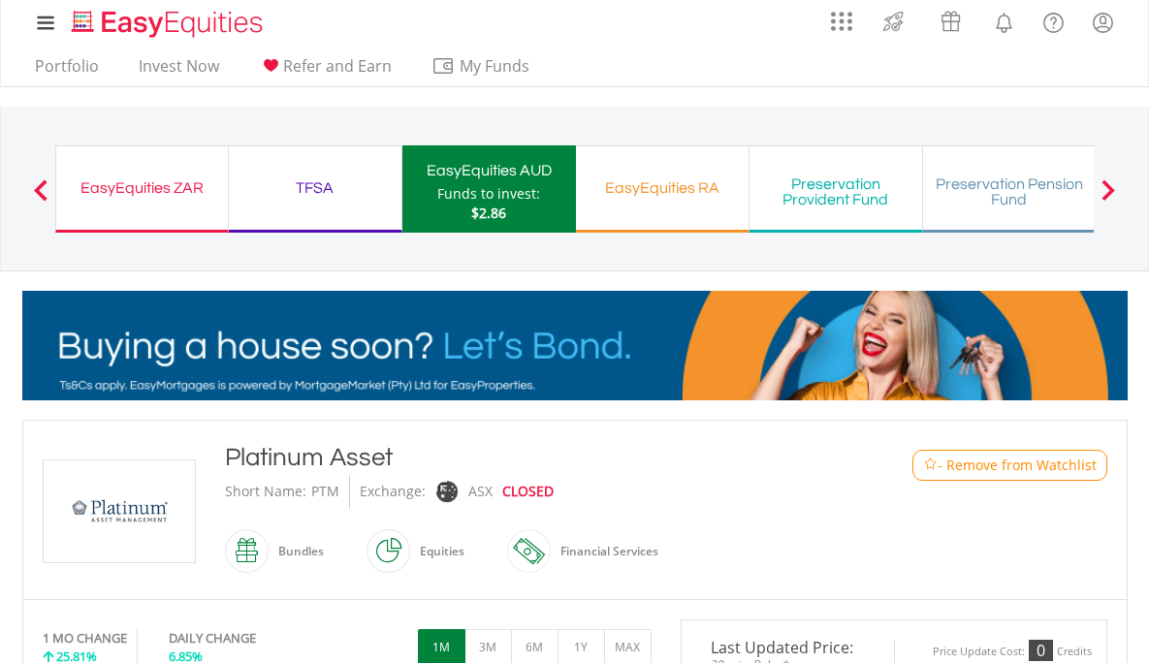
click at [157, 511] on img at bounding box center [119, 512] width 145 height 102
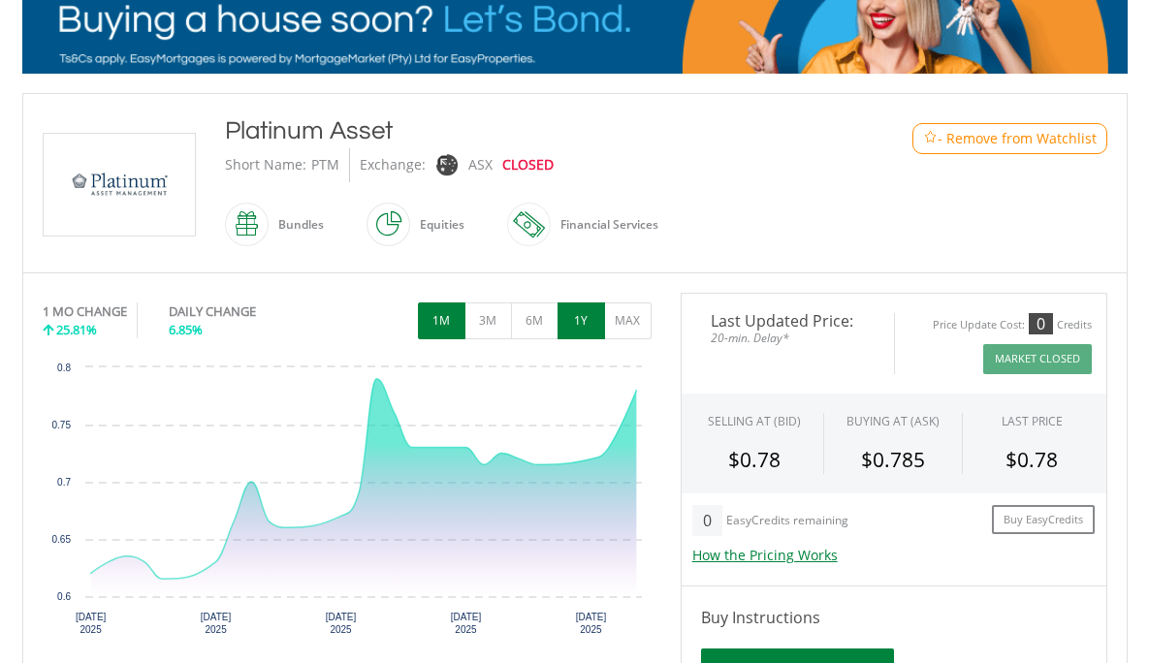
click at [570, 320] on button "1Y" at bounding box center [582, 321] width 48 height 37
